Goal: Complete application form: Complete application form

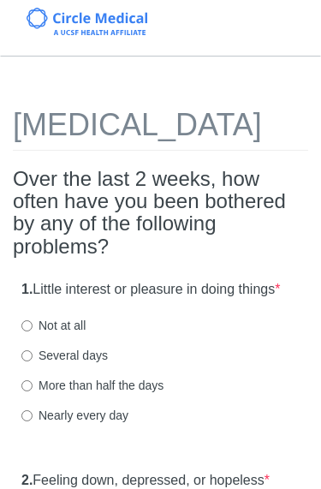
scroll to position [179, 0]
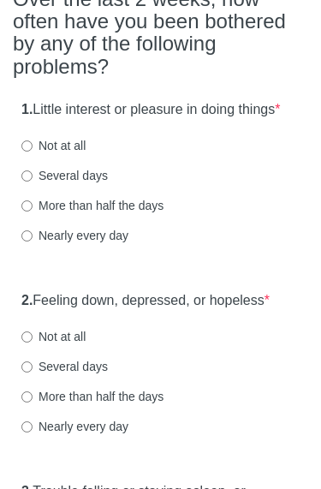
click at [28, 183] on input "Several days" at bounding box center [26, 176] width 11 height 11
radio input "true"
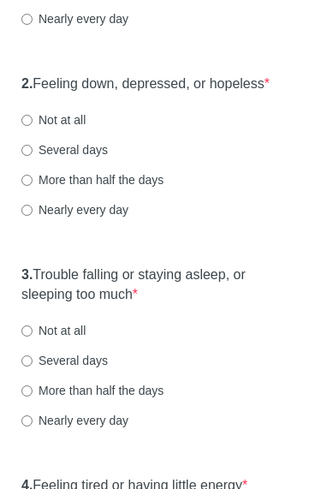
scroll to position [395, 0]
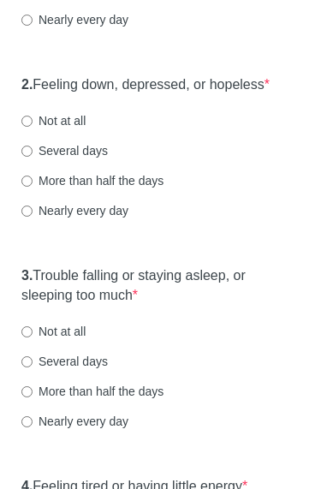
click at [31, 158] on input "Several days" at bounding box center [26, 152] width 11 height 11
radio input "true"
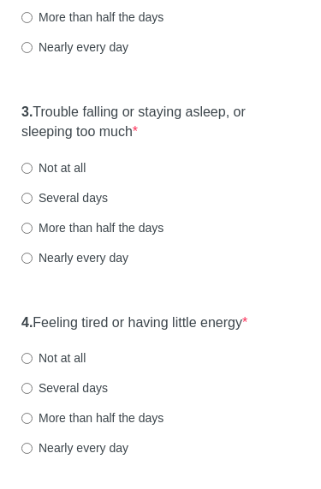
scroll to position [562, 0]
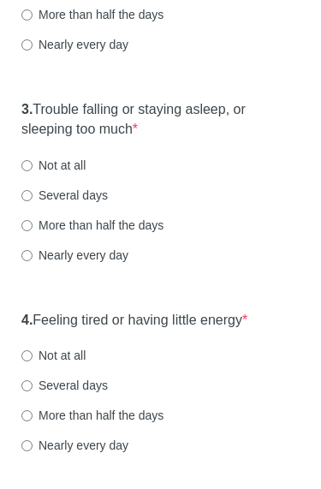
click at [30, 171] on input "Not at all" at bounding box center [26, 165] width 11 height 11
radio input "true"
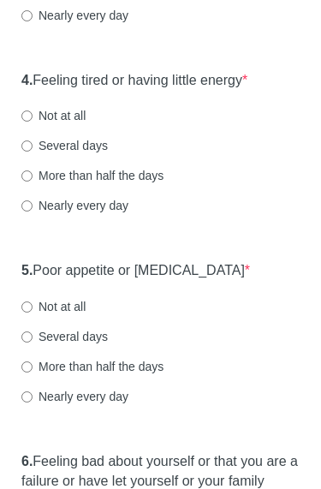
scroll to position [801, 0]
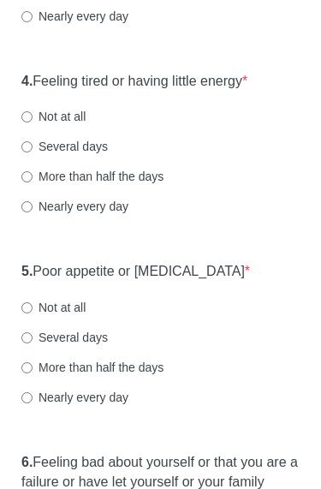
click at [30, 153] on input "Several days" at bounding box center [26, 146] width 11 height 11
radio input "true"
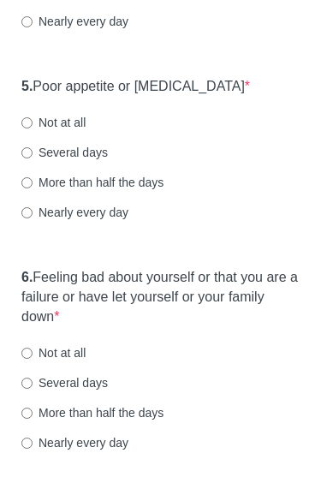
scroll to position [987, 0]
click at [30, 129] on input "Not at all" at bounding box center [26, 122] width 11 height 11
radio input "true"
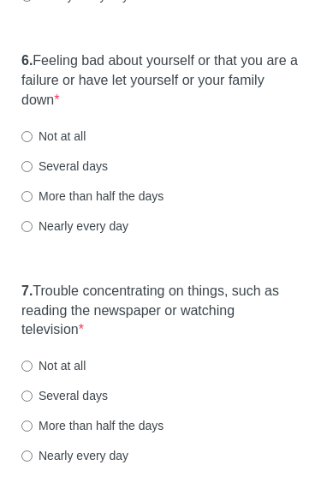
scroll to position [1218, 0]
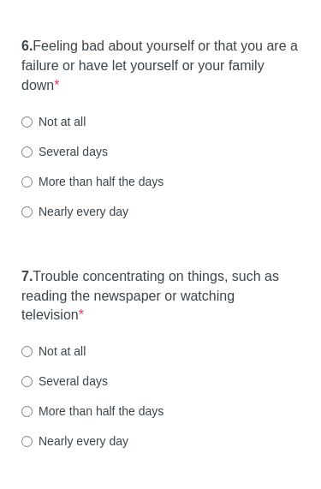
click at [27, 128] on input "Not at all" at bounding box center [26, 122] width 11 height 11
radio input "true"
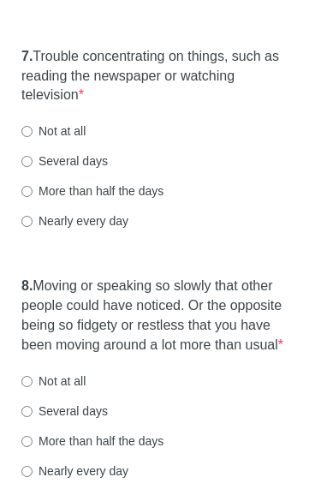
scroll to position [1438, 0]
click at [29, 138] on input "Not at all" at bounding box center [26, 132] width 11 height 11
radio input "true"
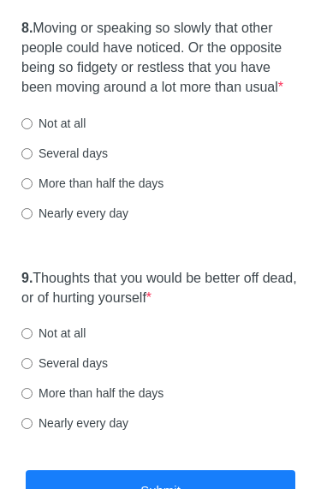
scroll to position [1698, 0]
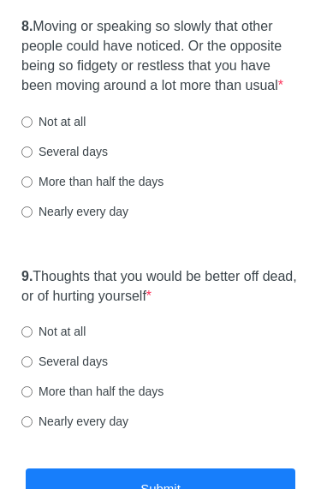
click at [33, 128] on input "Not at all" at bounding box center [26, 122] width 11 height 11
radio input "true"
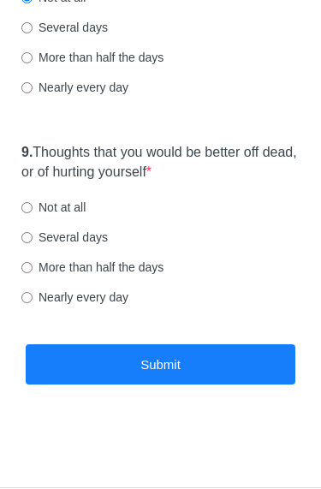
scroll to position [1858, 0]
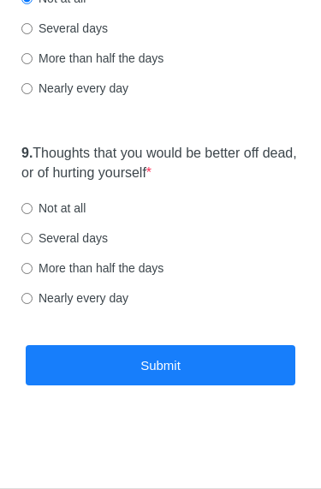
click at [30, 208] on input "Not at all" at bounding box center [26, 208] width 11 height 11
radio input "true"
click at [192, 385] on button "Submit" at bounding box center [161, 365] width 270 height 40
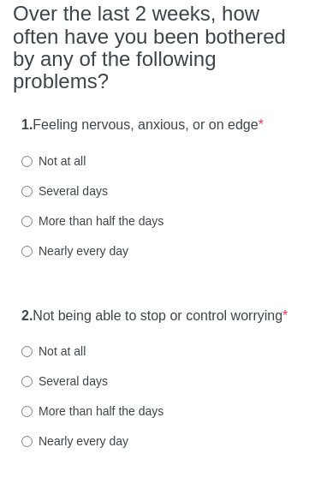
scroll to position [201, 0]
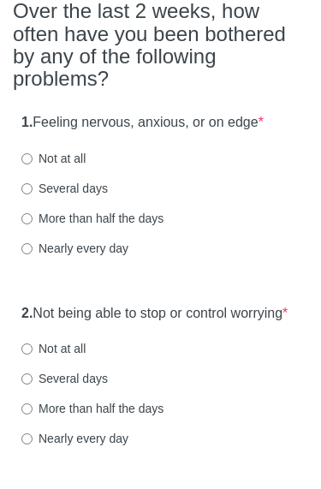
click at [33, 180] on label "Several days" at bounding box center [64, 188] width 87 height 17
click at [33, 183] on input "Several days" at bounding box center [26, 188] width 11 height 11
radio input "true"
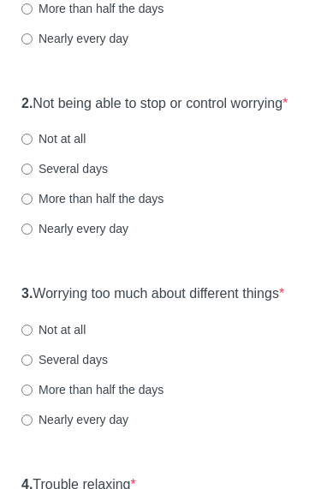
scroll to position [412, 0]
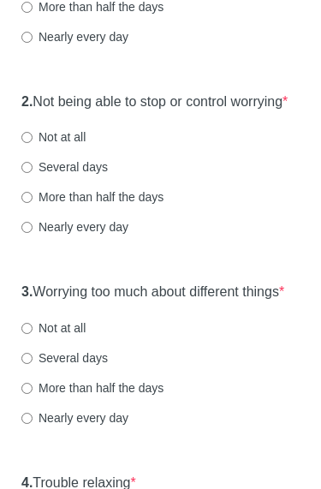
click at [24, 174] on input "Several days" at bounding box center [26, 168] width 11 height 11
radio input "true"
click at [28, 144] on input "Not at all" at bounding box center [26, 138] width 11 height 11
radio input "true"
click at [30, 174] on input "Several days" at bounding box center [26, 168] width 11 height 11
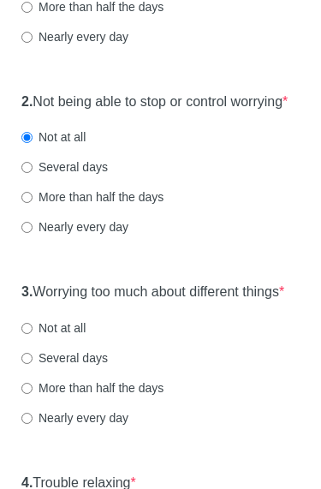
radio input "true"
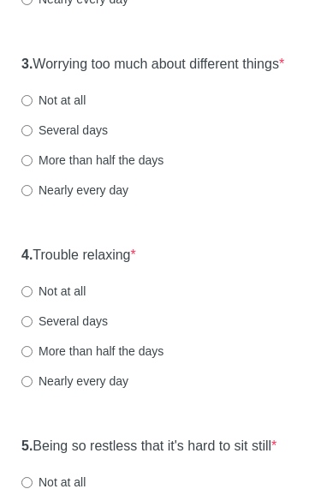
scroll to position [645, 0]
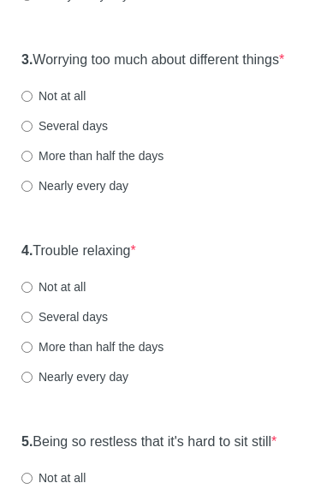
click at [29, 133] on input "Several days" at bounding box center [26, 127] width 11 height 11
radio input "true"
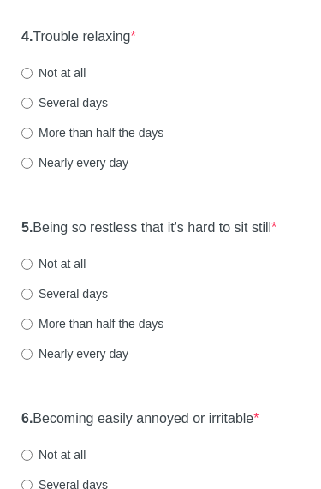
scroll to position [859, 0]
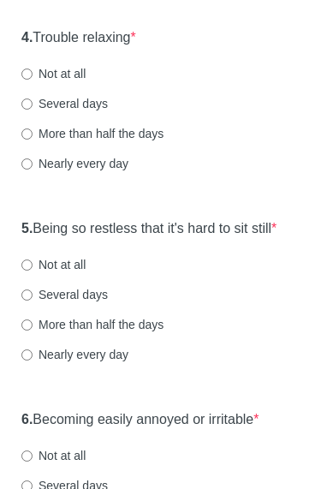
click at [30, 80] on input "Not at all" at bounding box center [26, 74] width 11 height 11
radio input "true"
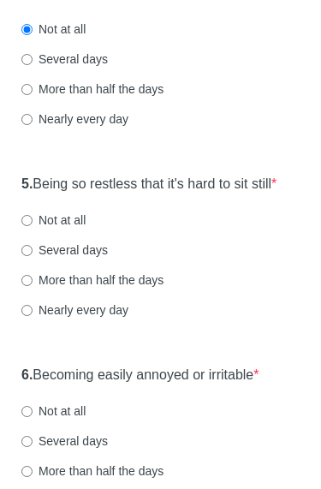
scroll to position [903, 0]
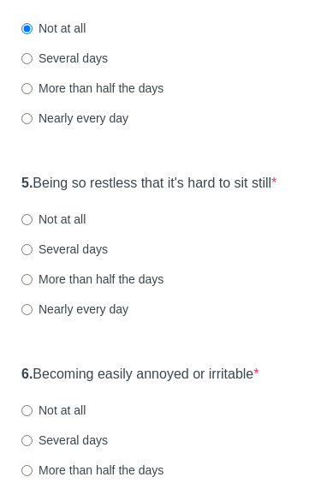
click at [33, 226] on input "Not at all" at bounding box center [26, 220] width 11 height 11
radio input "true"
click at [25, 65] on input "Several days" at bounding box center [26, 59] width 11 height 11
radio input "true"
click at [23, 35] on input "Not at all" at bounding box center [26, 29] width 11 height 11
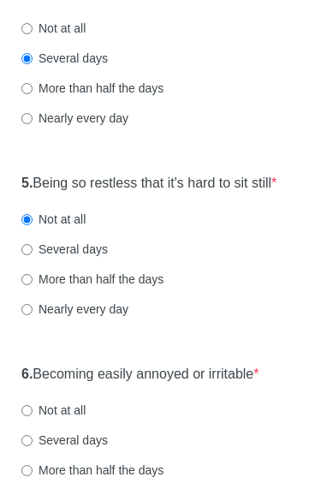
radio input "true"
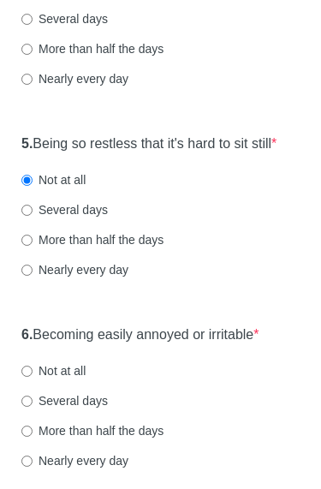
click at [25, 26] on input "Several days" at bounding box center [26, 20] width 11 height 11
radio input "true"
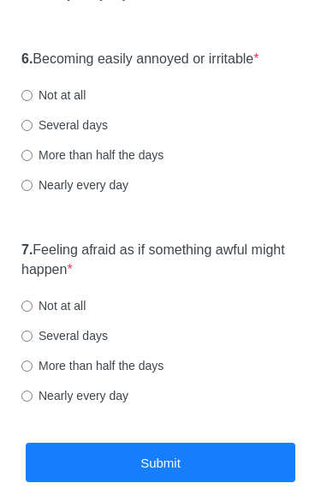
scroll to position [1213, 0]
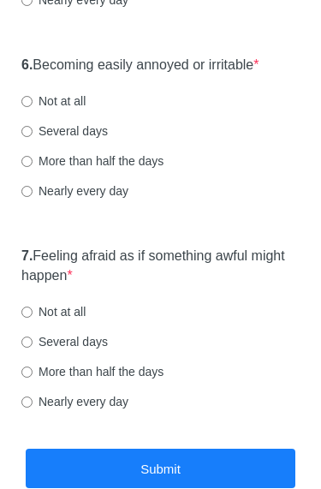
click at [27, 138] on input "Several days" at bounding box center [26, 132] width 11 height 11
radio input "true"
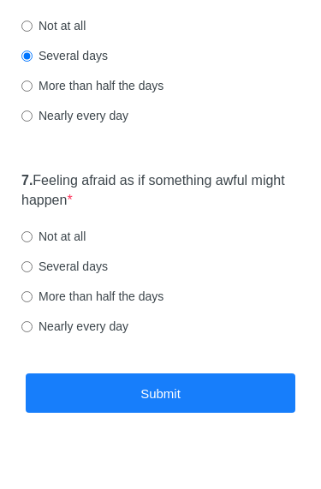
scroll to position [1288, 0]
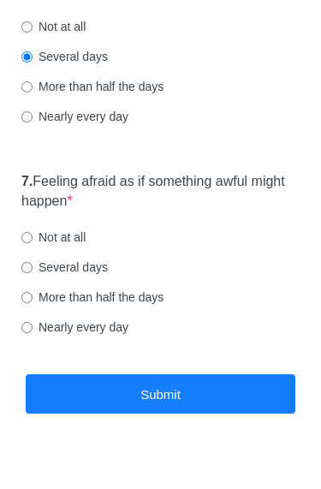
click at [25, 273] on input "Several days" at bounding box center [26, 267] width 11 height 11
radio input "true"
click at [166, 415] on button "Submit" at bounding box center [161, 395] width 270 height 40
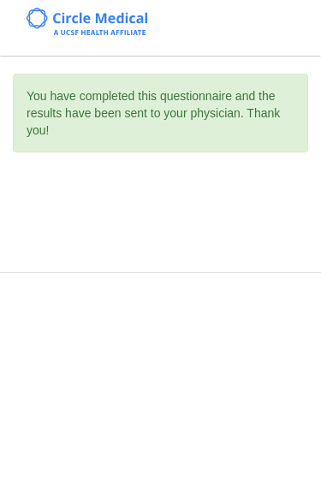
scroll to position [0, 0]
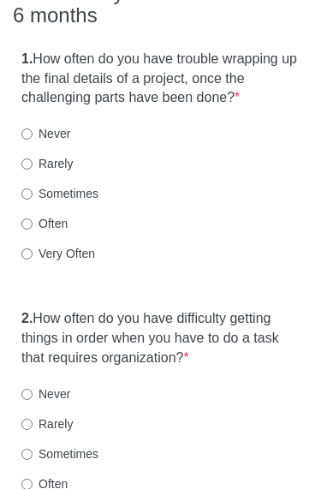
scroll to position [269, 0]
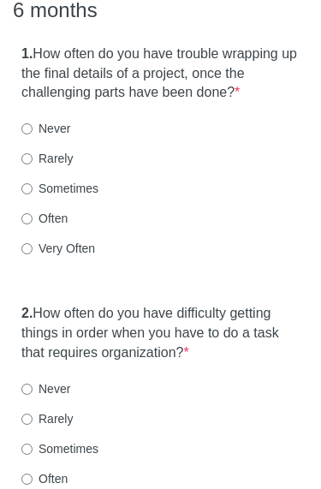
click at [33, 184] on input "Sometimes" at bounding box center [26, 189] width 11 height 11
radio input "true"
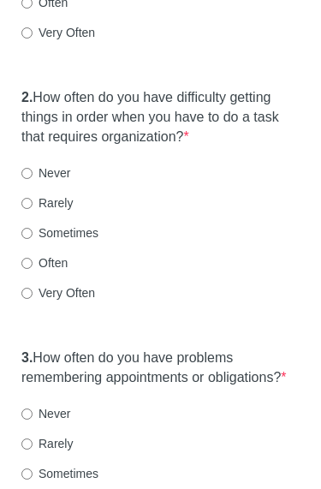
scroll to position [487, 0]
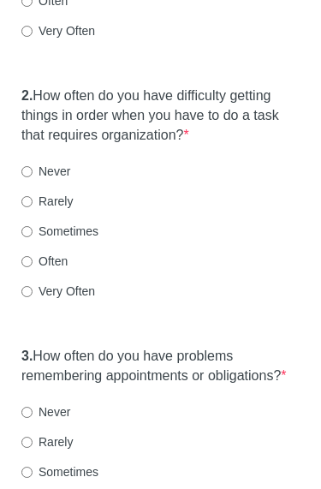
click at [33, 197] on input "Rarely" at bounding box center [26, 202] width 11 height 11
radio input "true"
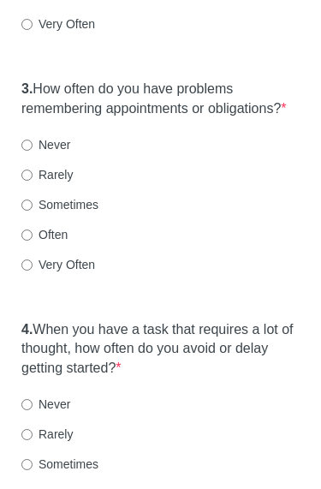
scroll to position [755, 0]
click at [33, 151] on input "Never" at bounding box center [26, 145] width 11 height 11
radio input "true"
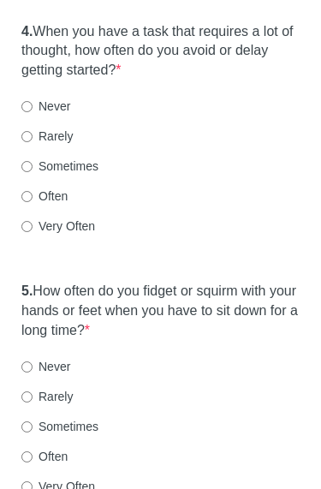
scroll to position [1053, 0]
click at [31, 142] on input "Rarely" at bounding box center [26, 136] width 11 height 11
radio input "true"
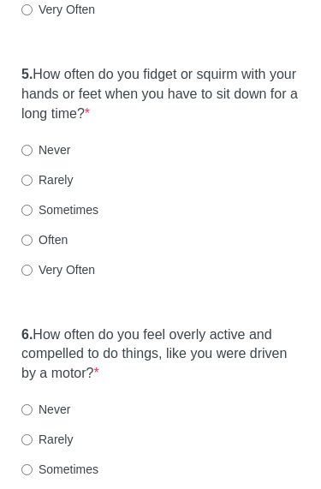
scroll to position [1271, 0]
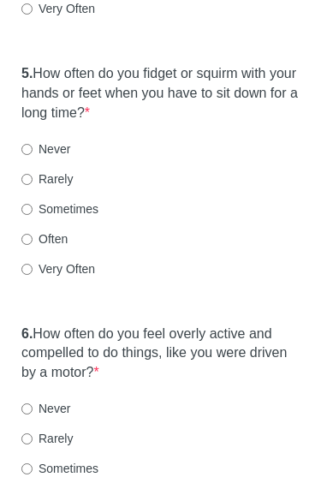
click at [32, 267] on label "Very Often" at bounding box center [58, 269] width 74 height 17
click at [32, 267] on input "Very Often" at bounding box center [26, 269] width 11 height 11
radio input "true"
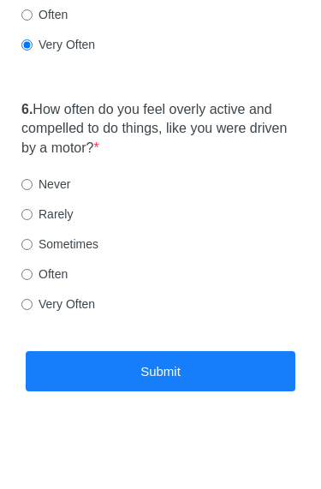
scroll to position [1497, 0]
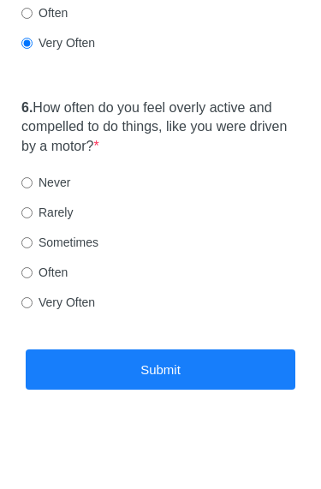
click at [21, 306] on input "Very Often" at bounding box center [26, 303] width 11 height 11
radio input "true"
click at [179, 379] on button "Submit" at bounding box center [161, 371] width 270 height 40
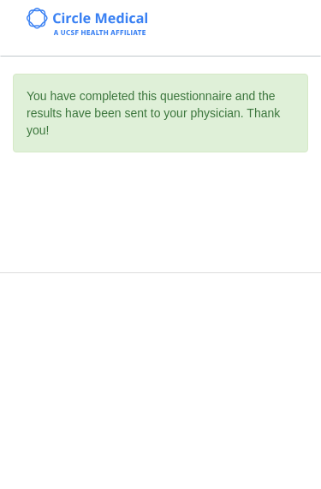
scroll to position [0, 0]
